Goal: Information Seeking & Learning: Learn about a topic

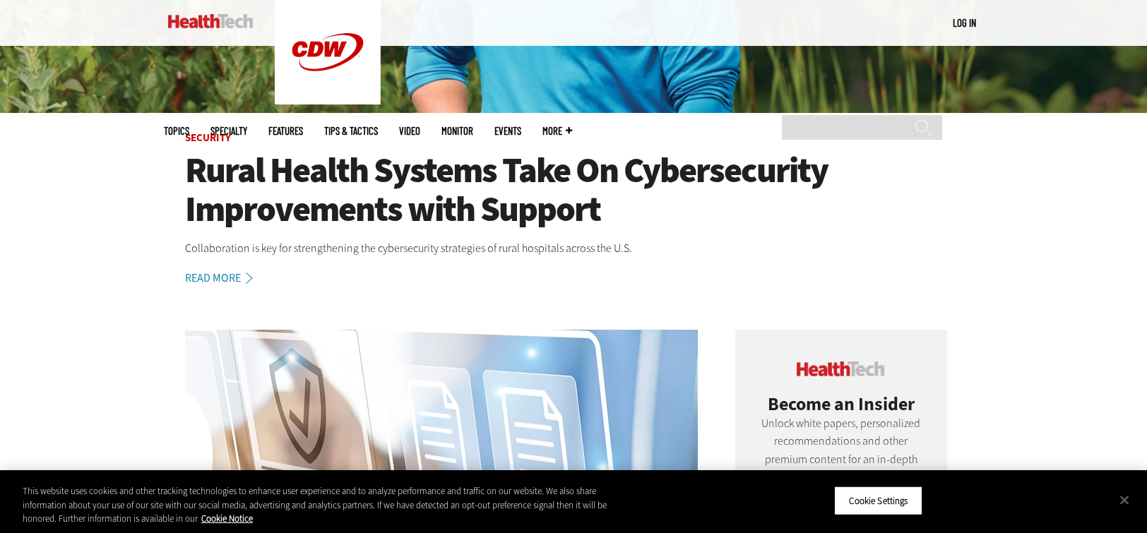
scroll to position [413, 0]
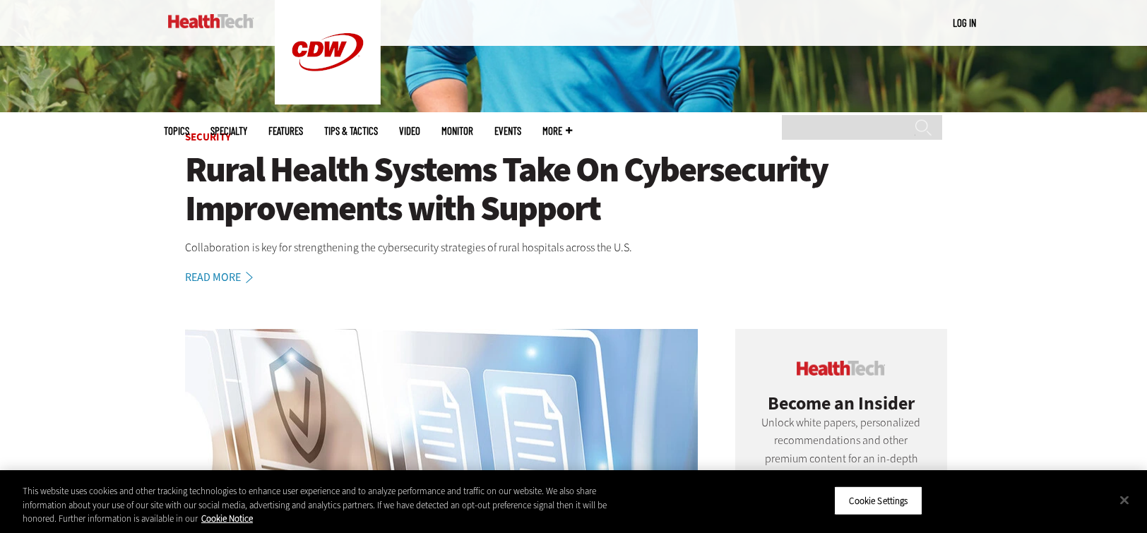
click at [241, 278] on icon at bounding box center [249, 277] width 17 height 11
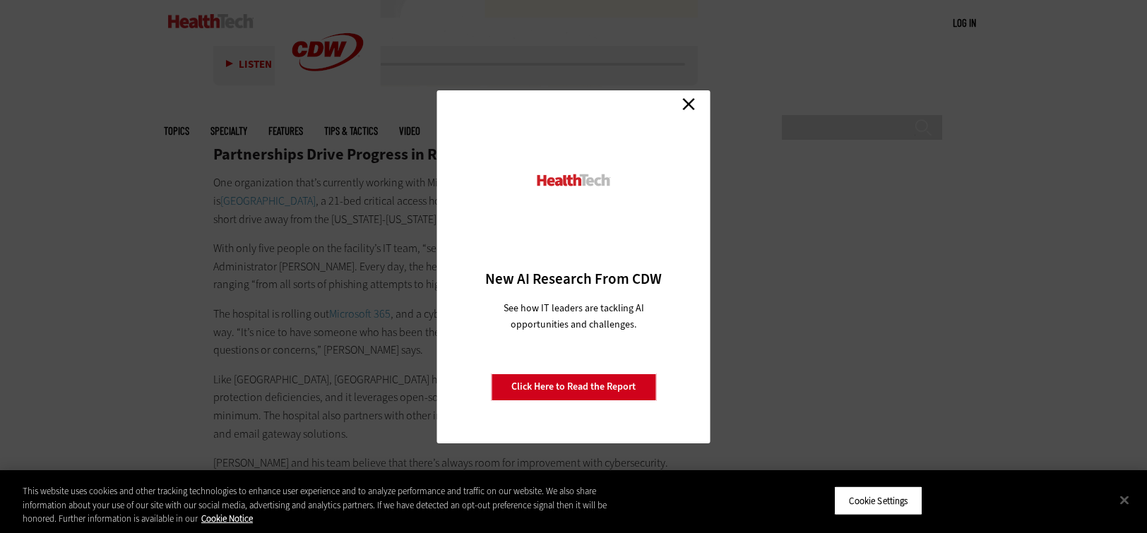
scroll to position [2663, 0]
click at [692, 105] on link "Close" at bounding box center [688, 104] width 21 height 21
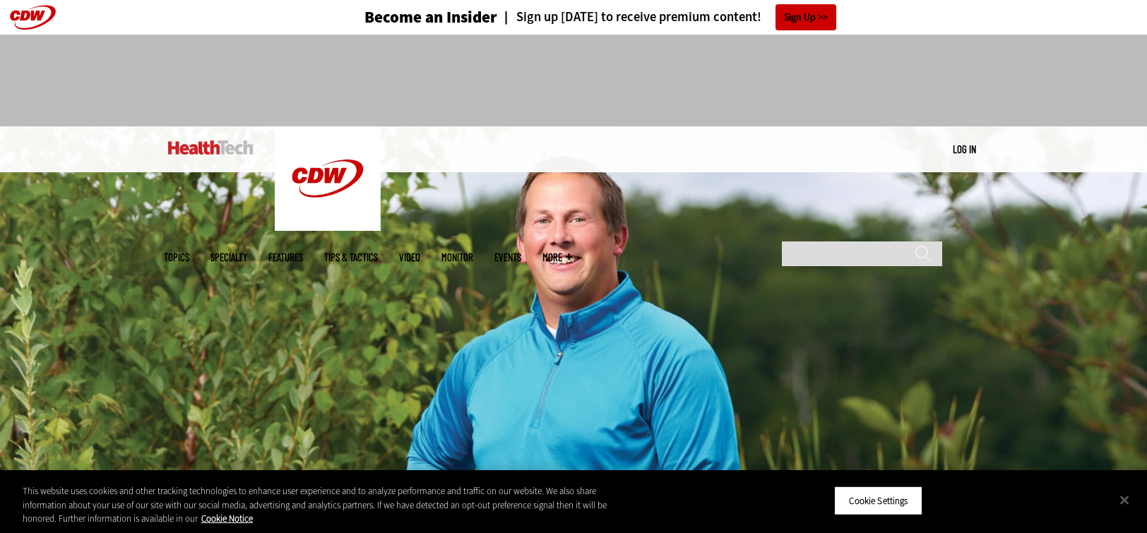
scroll to position [0, 0]
click at [466, 293] on img at bounding box center [573, 326] width 1147 height 399
